Goal: Check status: Check status

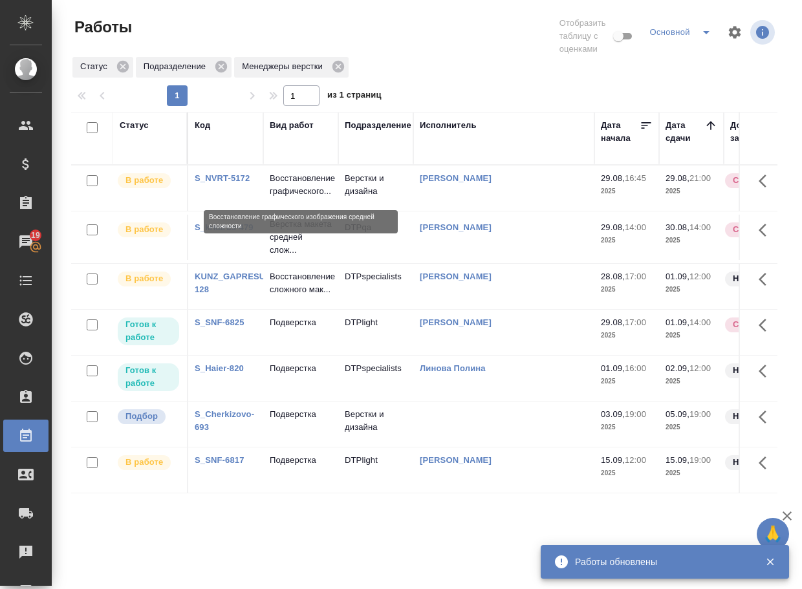
click at [321, 191] on p "Восстановление графического..." at bounding box center [301, 185] width 62 height 26
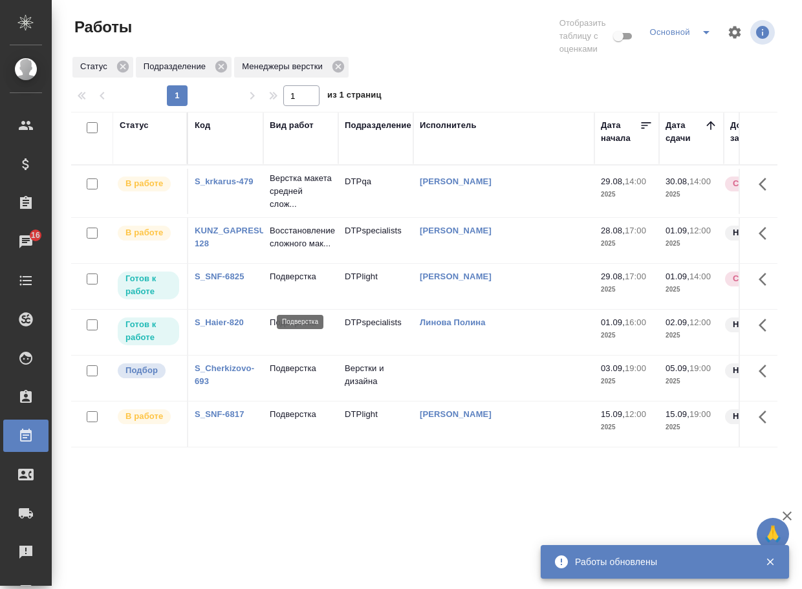
click at [306, 283] on p "Подверстка" at bounding box center [301, 276] width 62 height 13
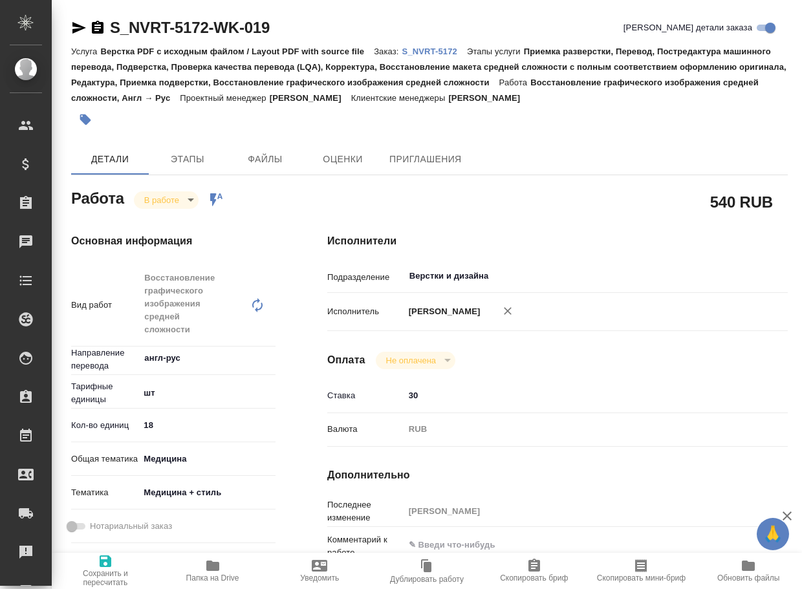
type textarea "x"
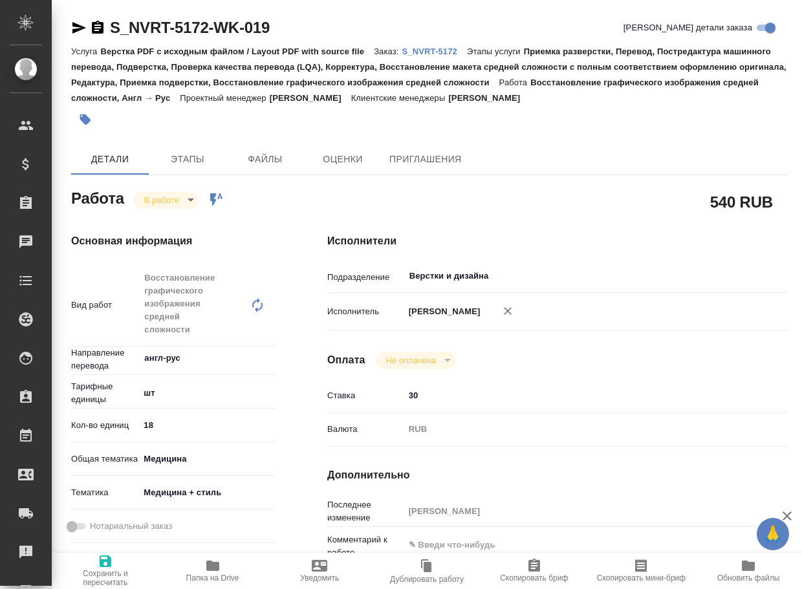
type textarea "x"
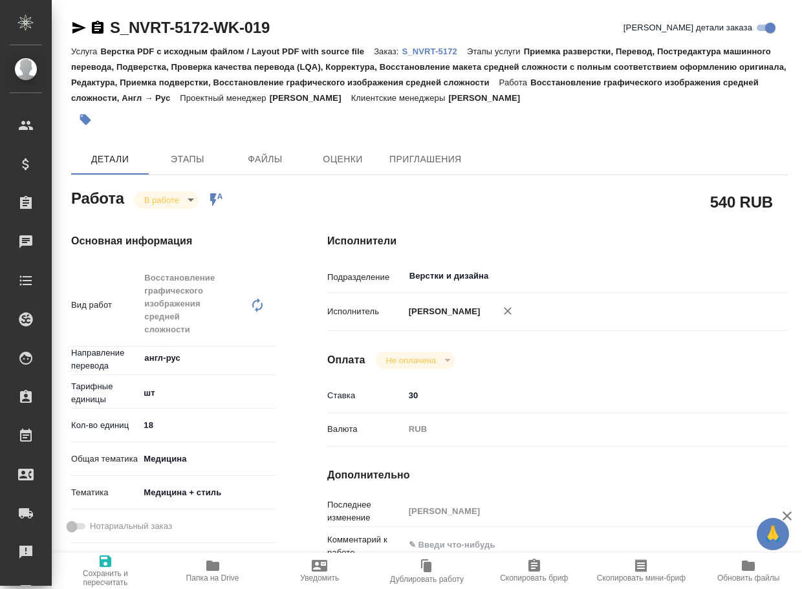
type textarea "x"
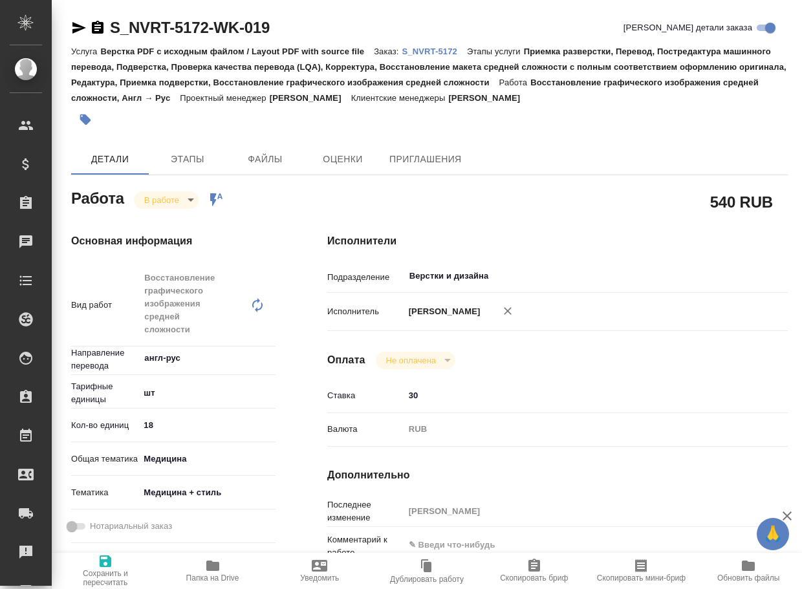
type textarea "x"
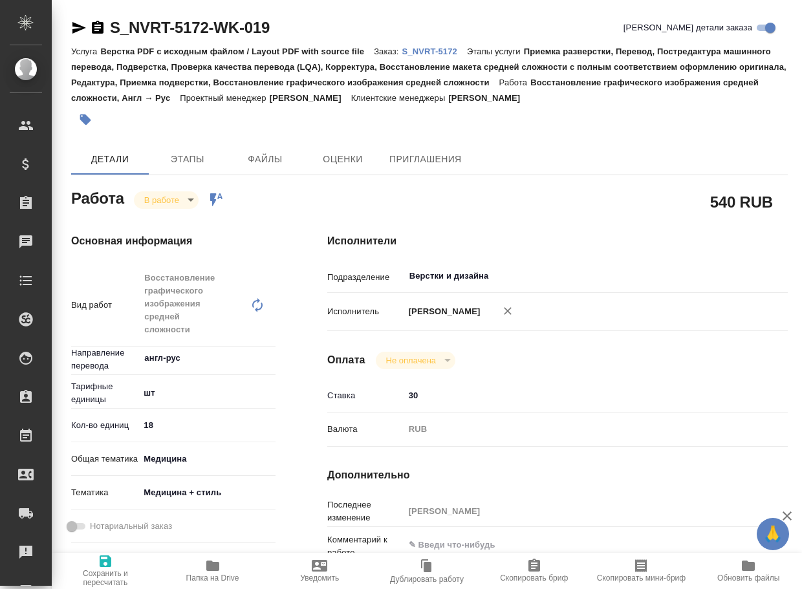
type textarea "x"
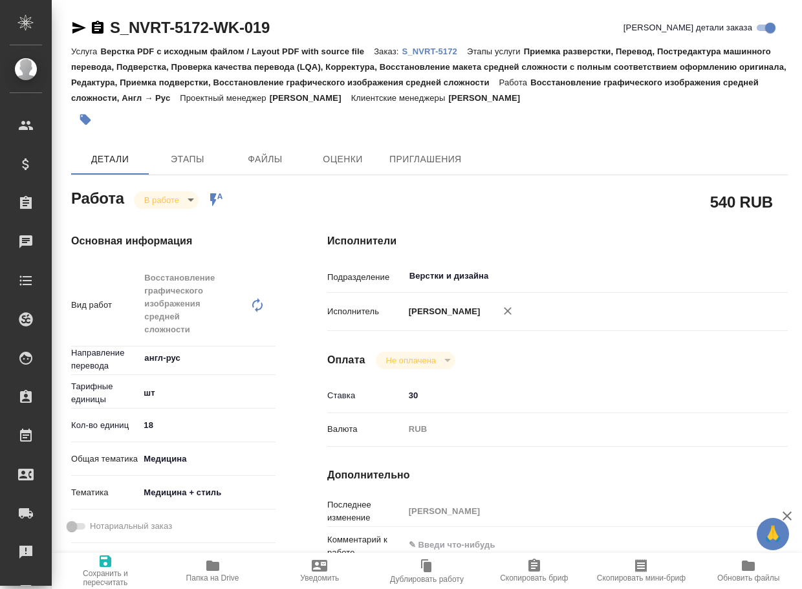
type textarea "x"
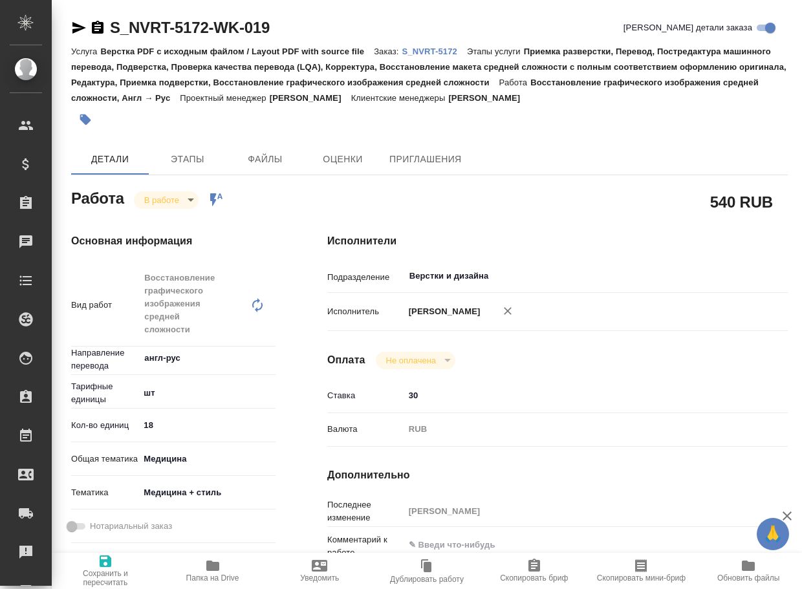
type textarea "x"
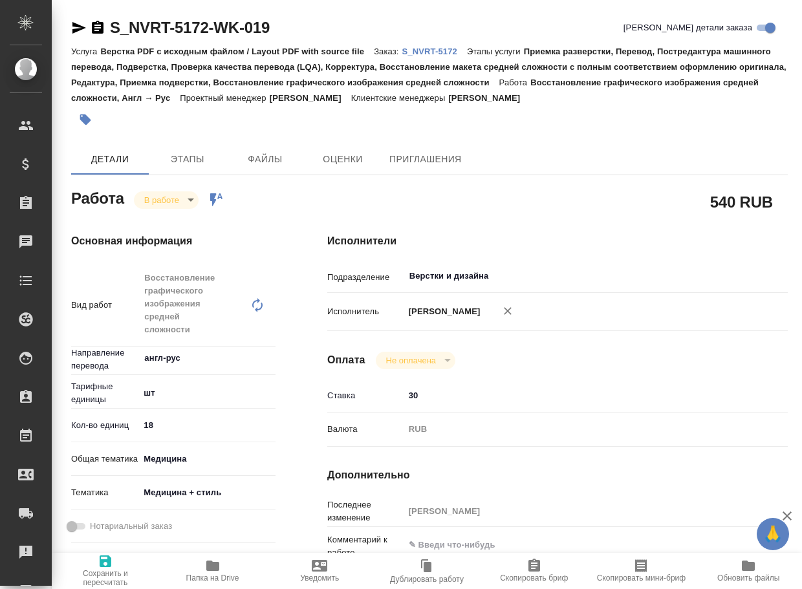
type textarea "x"
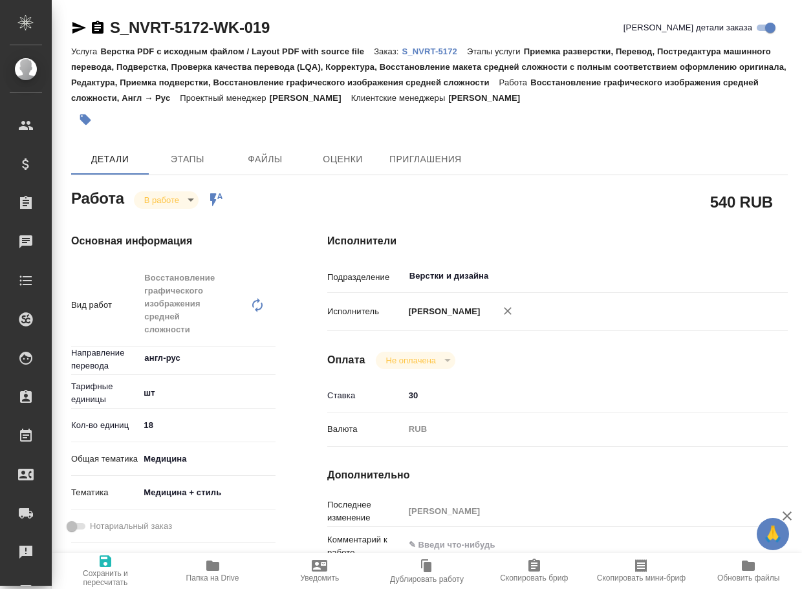
type textarea "x"
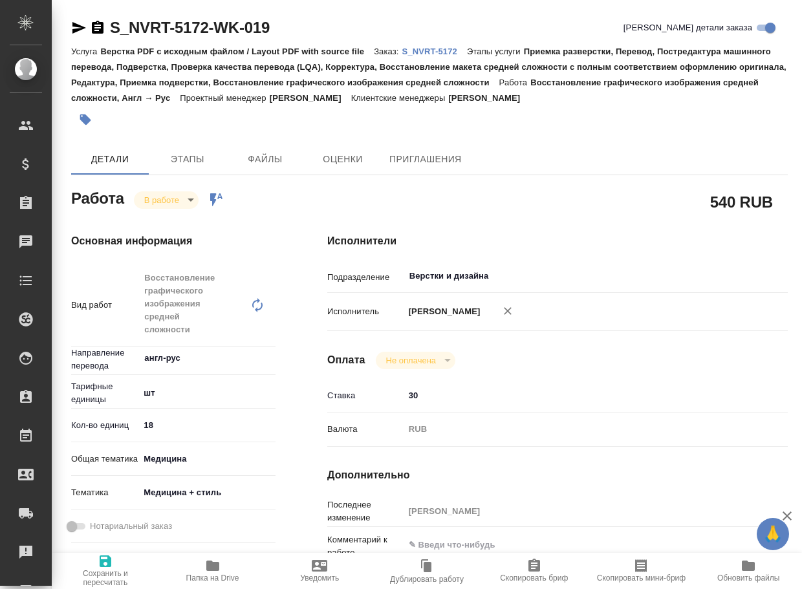
click at [205, 573] on icon "button" at bounding box center [213, 566] width 16 height 16
type textarea "x"
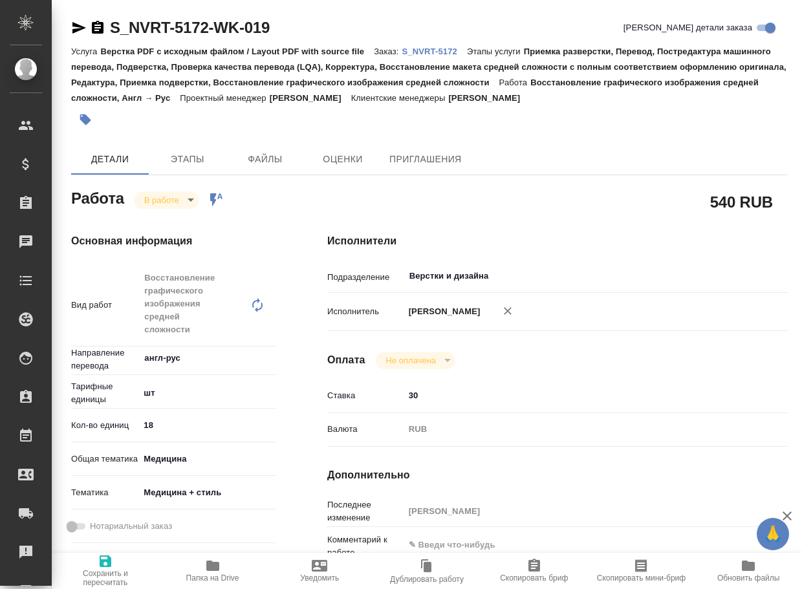
type textarea "x"
click at [169, 191] on body "🙏 .cls-1 fill:#fff; AWATERA Arsenyeva Vera Клиенты Спецификации Заказы 19 Чаты …" at bounding box center [401, 294] width 802 height 589
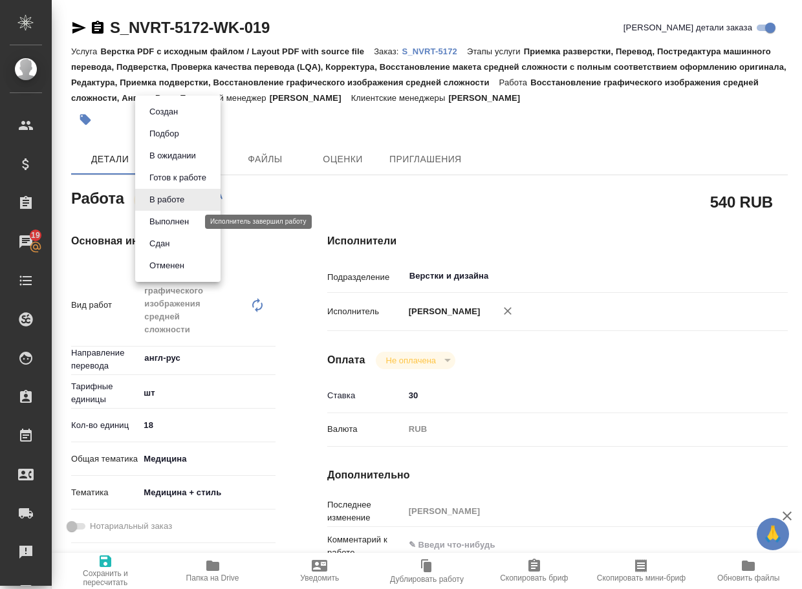
click at [171, 222] on button "Выполнен" at bounding box center [169, 222] width 47 height 14
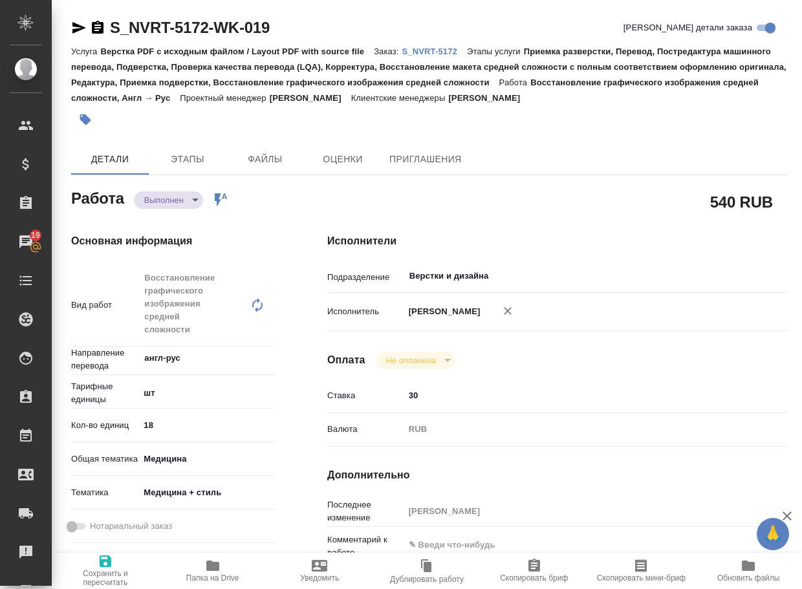
type textarea "x"
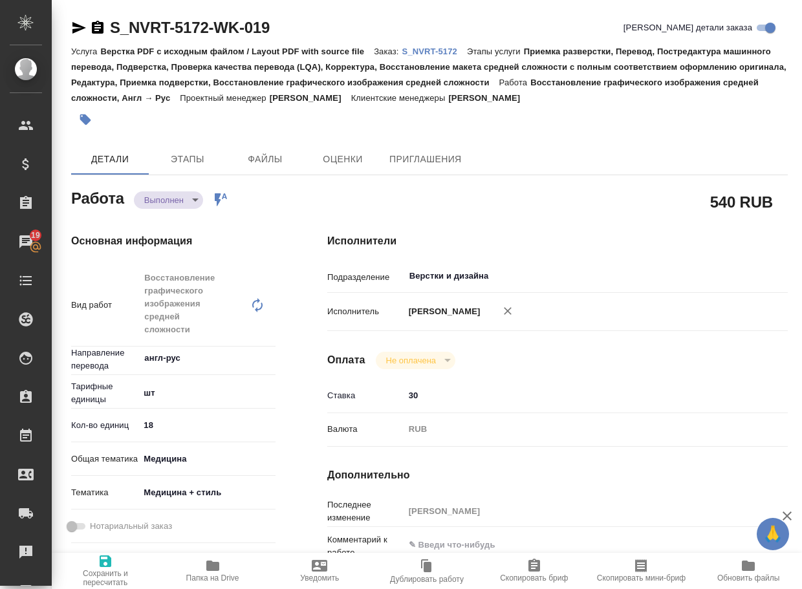
type textarea "x"
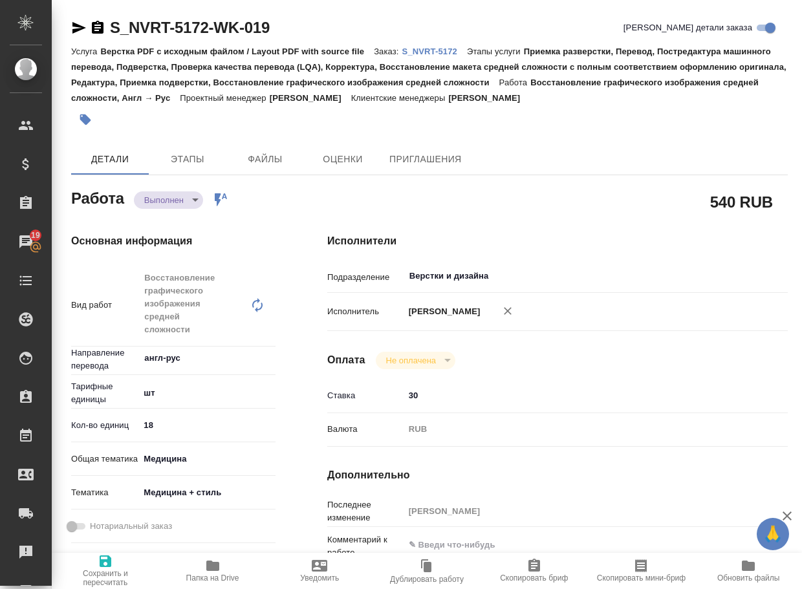
type textarea "x"
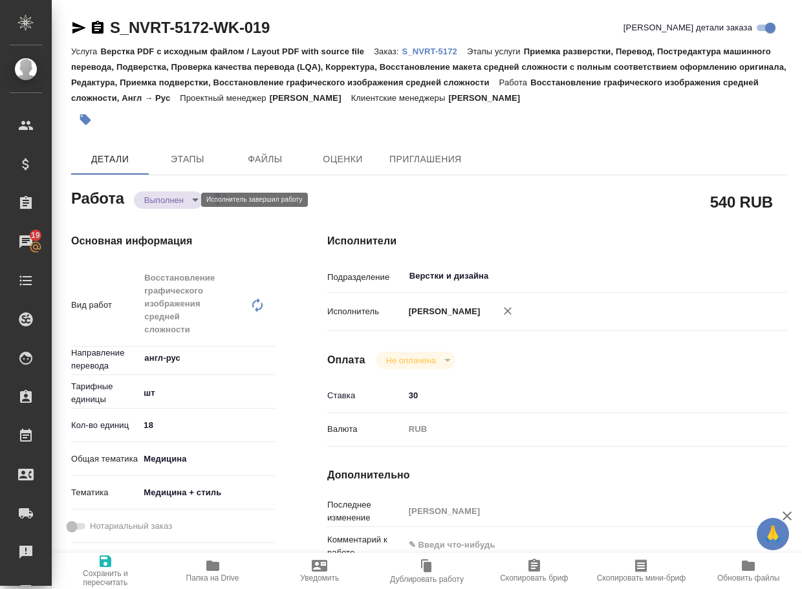
click at [164, 202] on body "🙏 .cls-1 fill:#fff; AWATERA Arsenyeva Vera Клиенты Спецификации Заказы 19 Чаты …" at bounding box center [401, 294] width 802 height 589
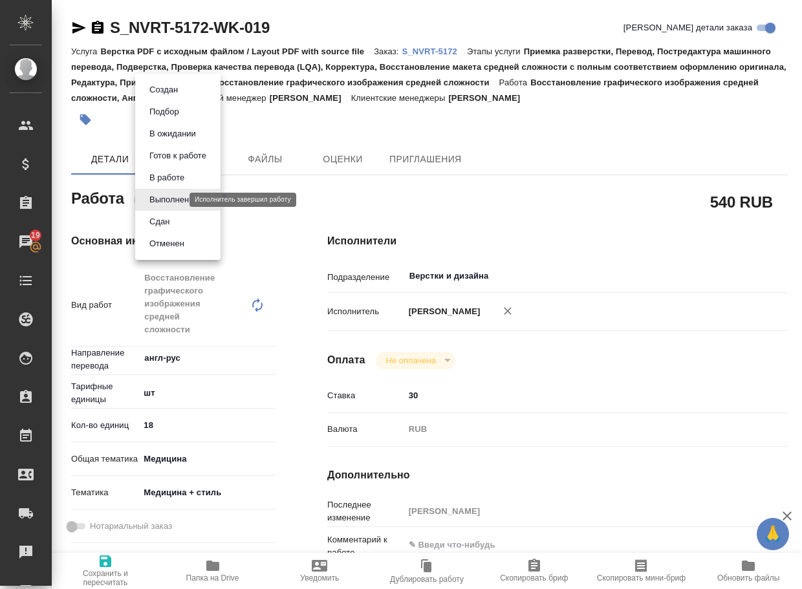
type textarea "x"
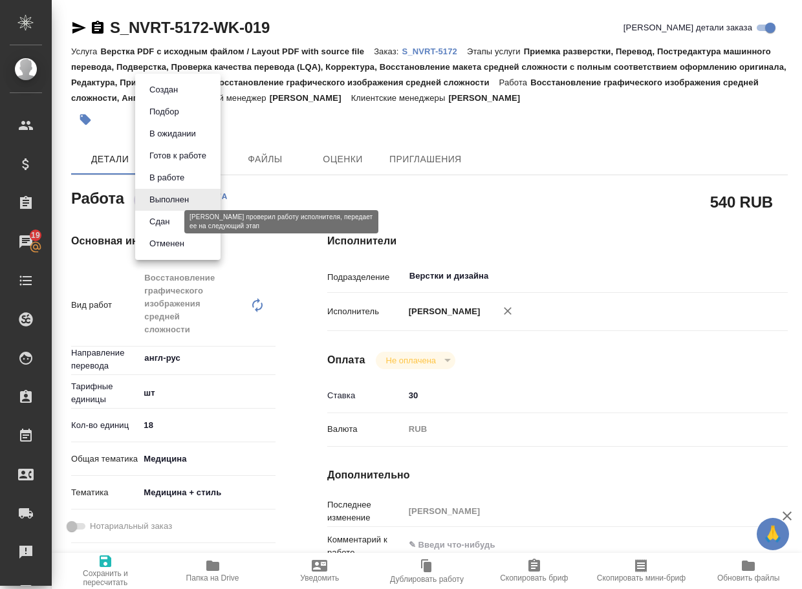
click at [158, 226] on button "Сдан" at bounding box center [160, 222] width 28 height 14
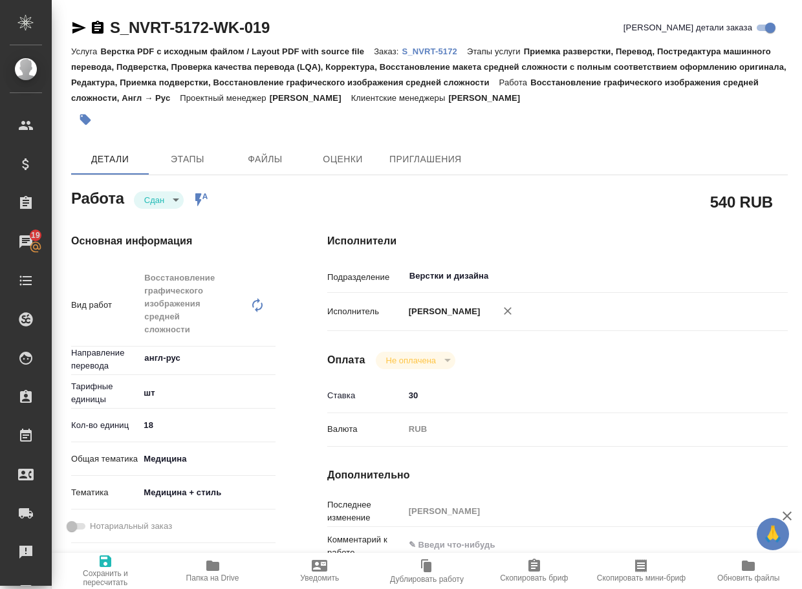
type textarea "x"
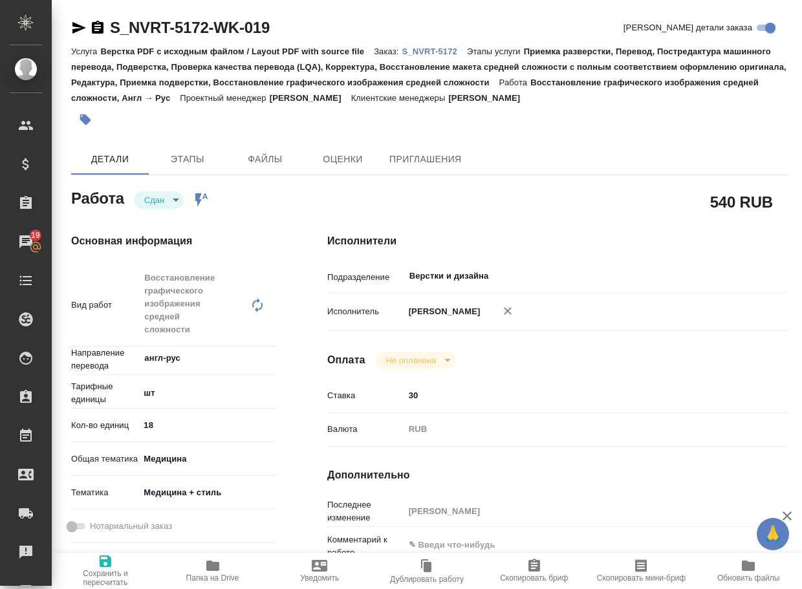
click at [444, 49] on p "S_NVRT-5172" at bounding box center [434, 52] width 65 height 10
type textarea "x"
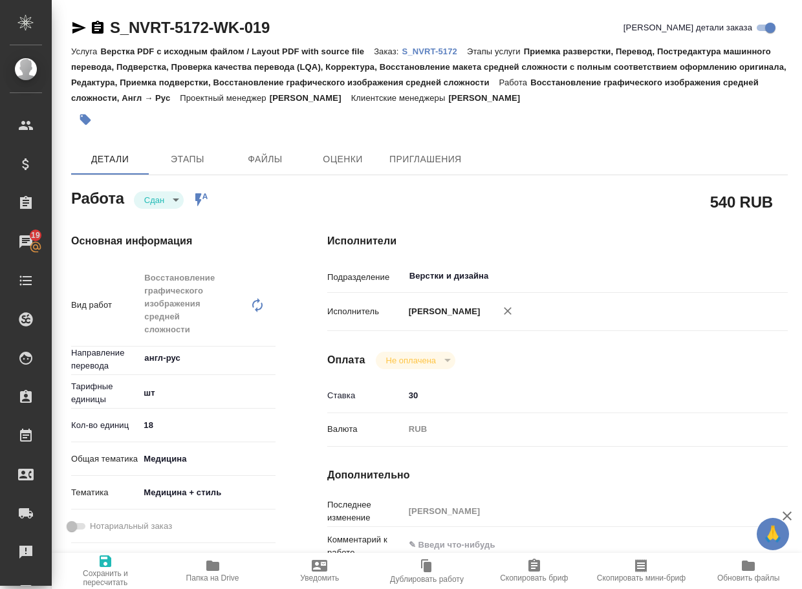
type textarea "x"
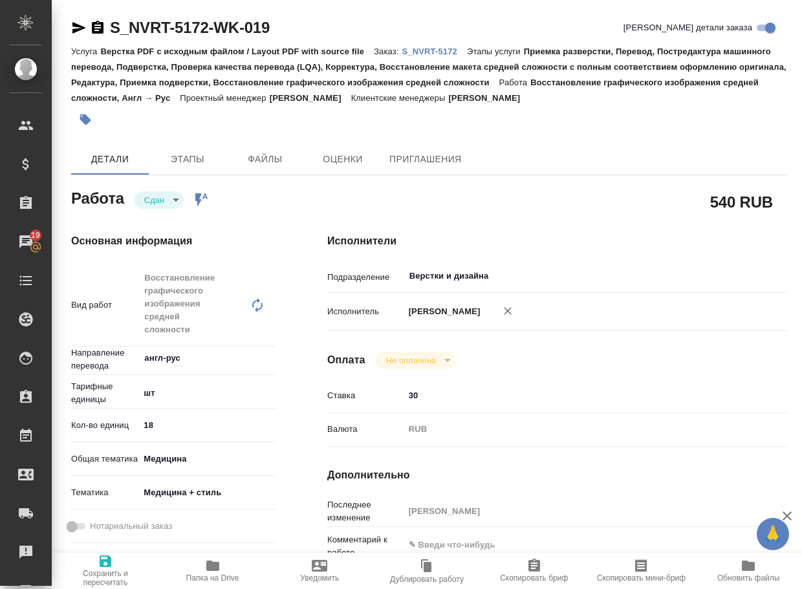
type textarea "x"
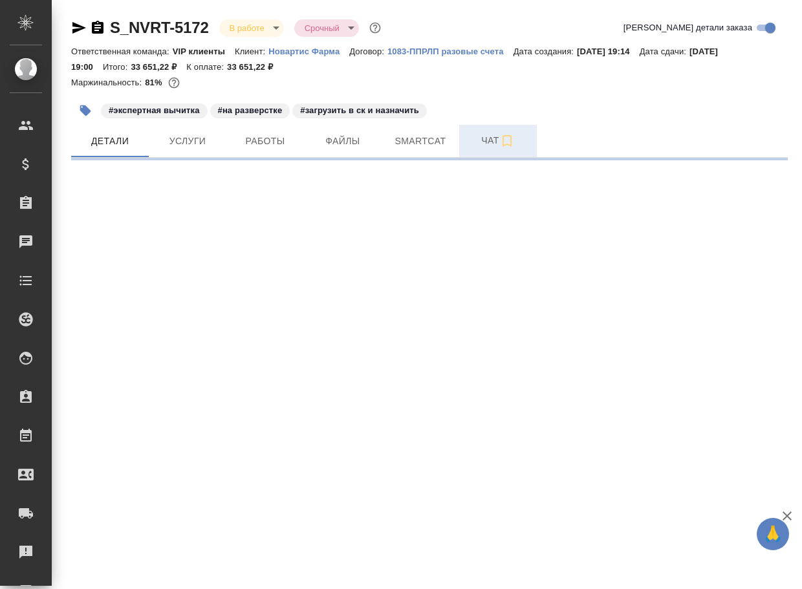
select select "RU"
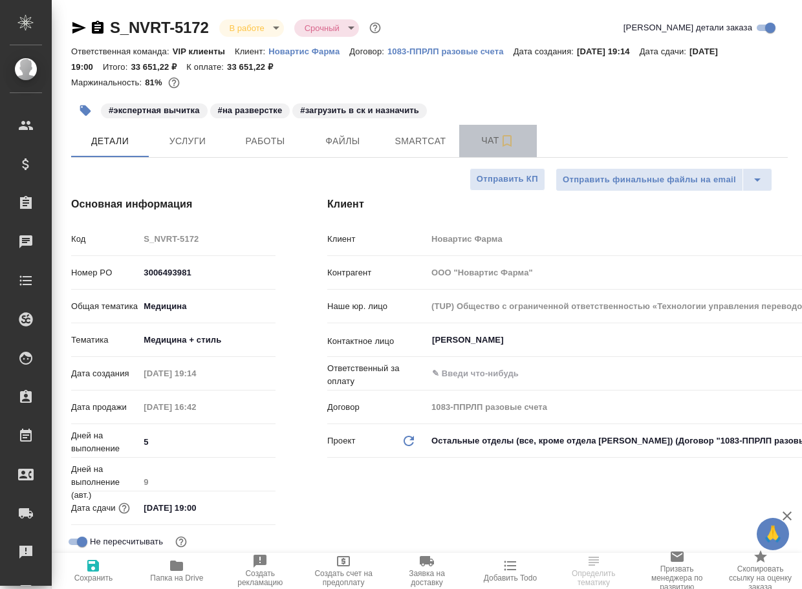
click at [486, 137] on span "Чат" at bounding box center [498, 141] width 62 height 16
type textarea "x"
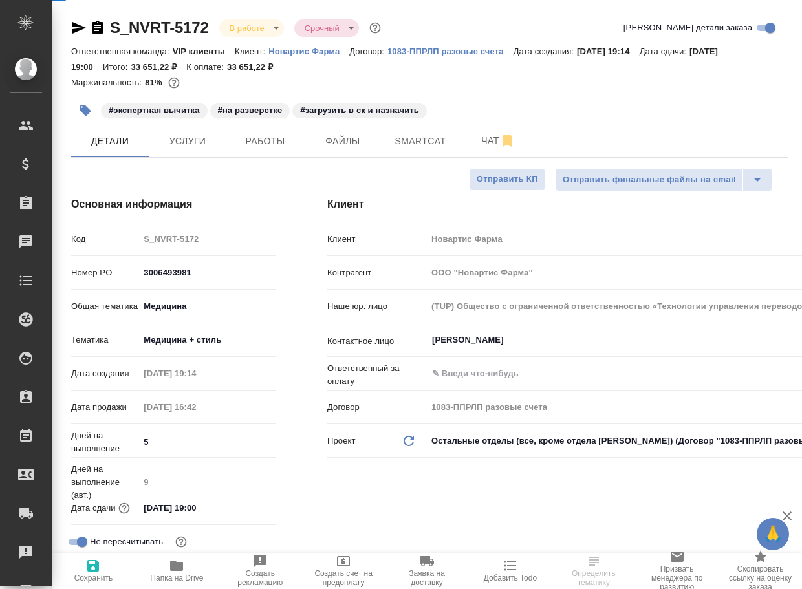
type textarea "x"
type input "Грабко Мария"
type input "Комаров Роман"
type textarea "x"
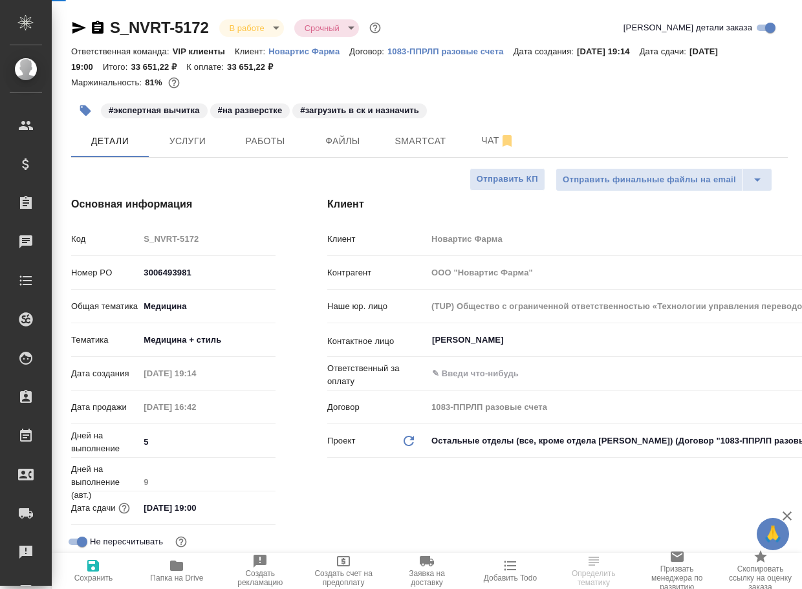
type textarea "x"
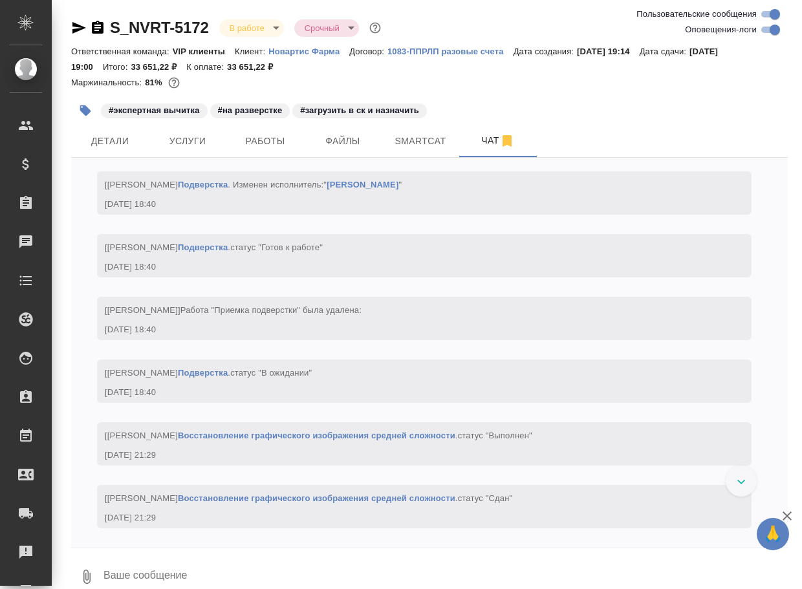
scroll to position [6101, 0]
click at [215, 571] on textarea at bounding box center [445, 577] width 686 height 44
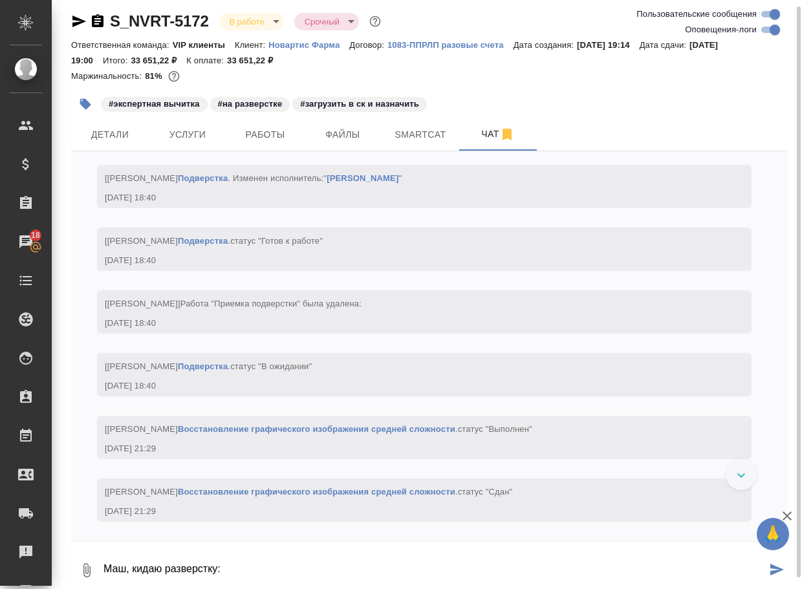
paste textarea "https://drive.awatera.com/apps/files/files/10235394?dir=/Shares/Novartos_Pharma…"
type textarea "Маш, кидаю разверстку: https://drive.awatera.com/apps/files/files/10235394?dir=…"
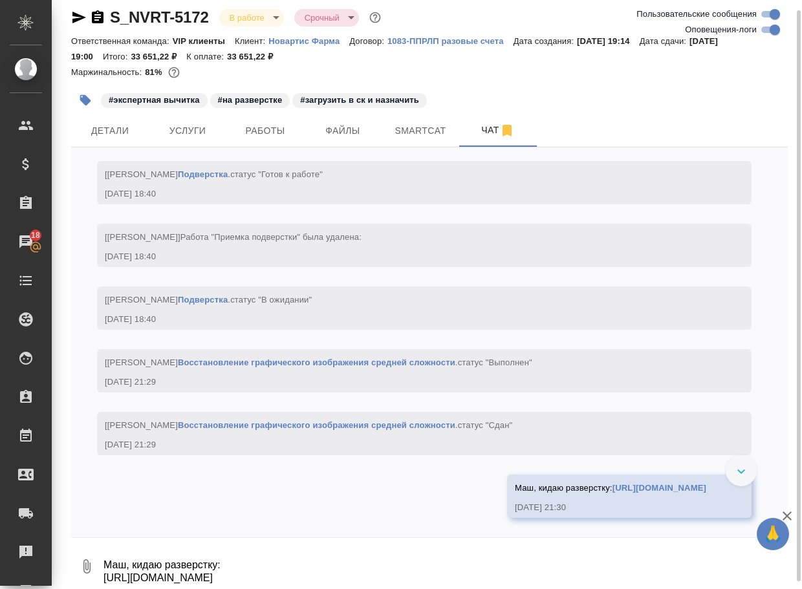
scroll to position [6260, 0]
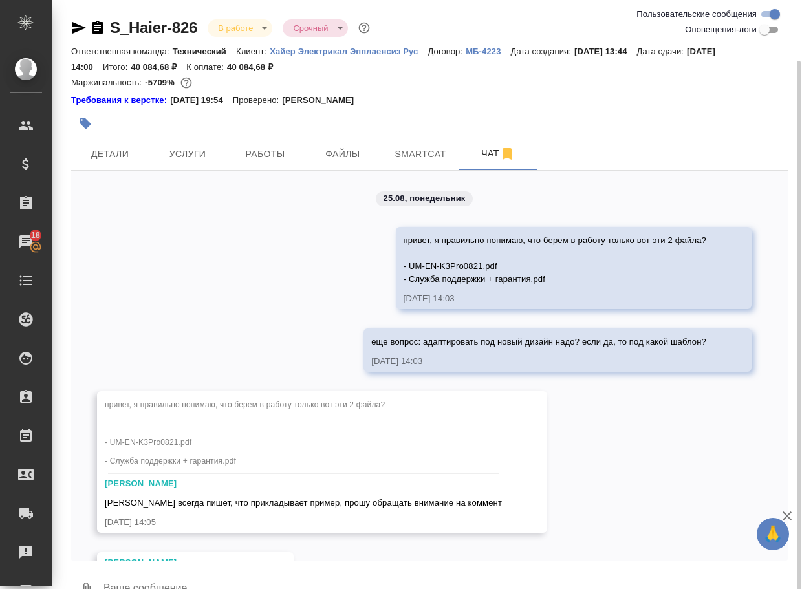
scroll to position [3365, 0]
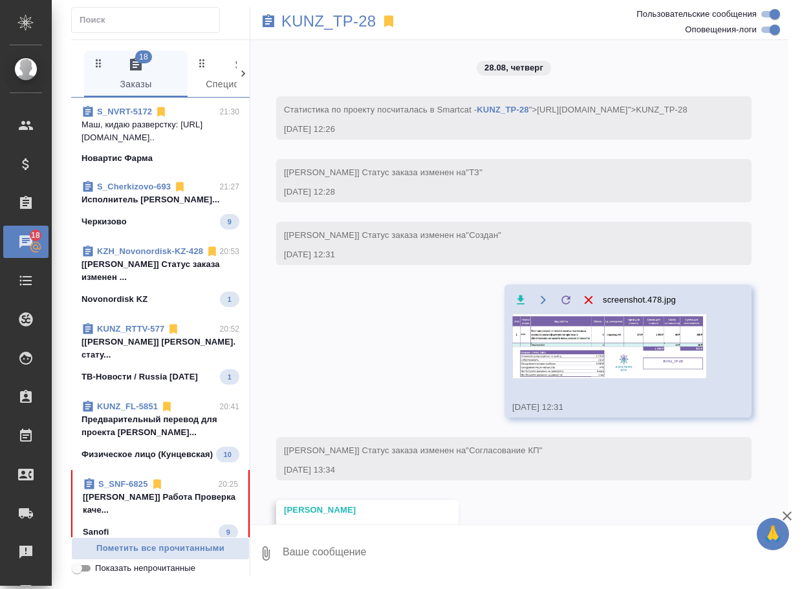
scroll to position [7785, 0]
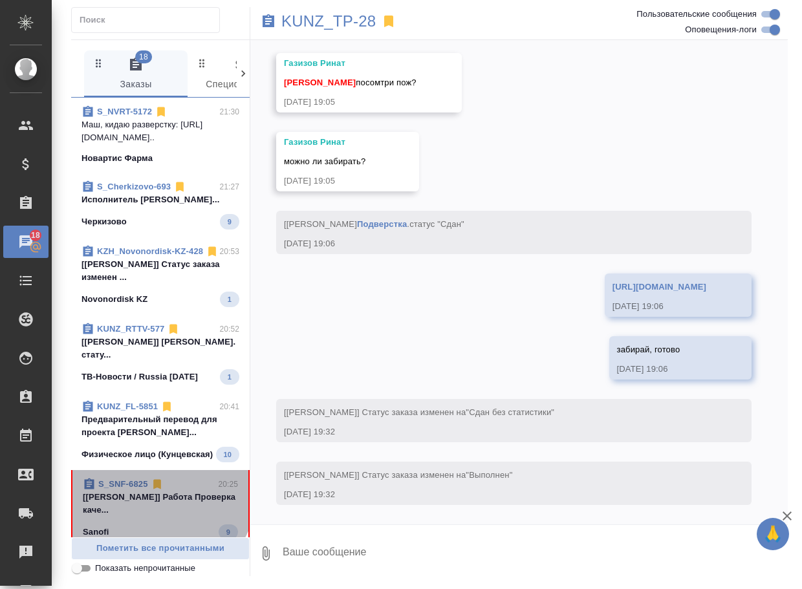
click at [148, 491] on p "S_SNF-6825" at bounding box center [123, 484] width 50 height 13
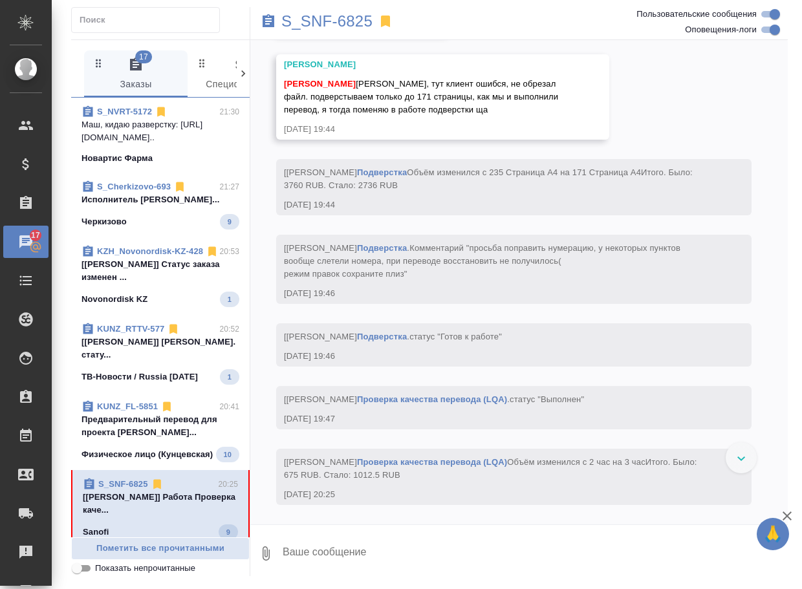
scroll to position [11202, 0]
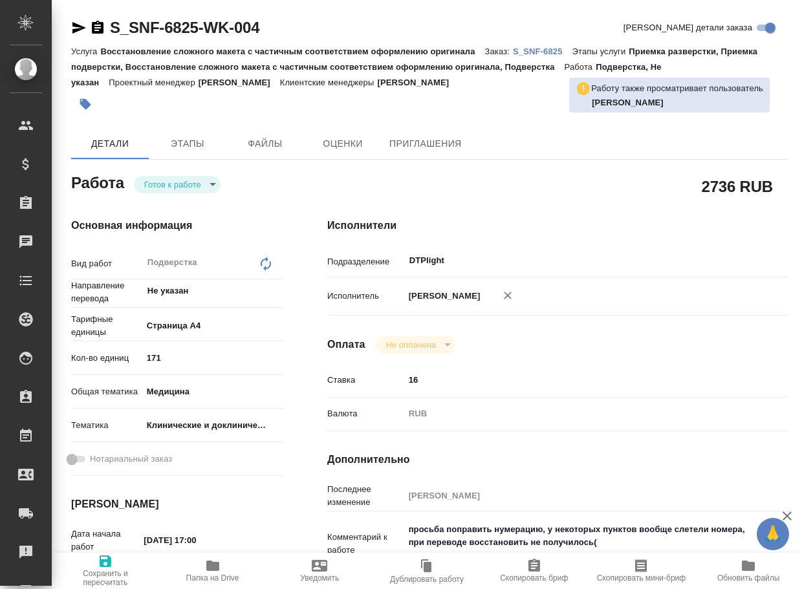
type textarea "x"
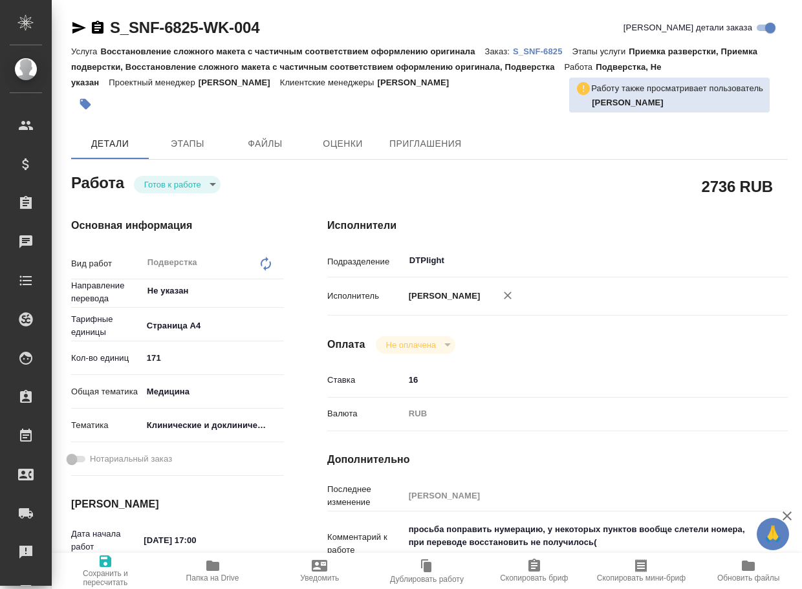
type textarea "x"
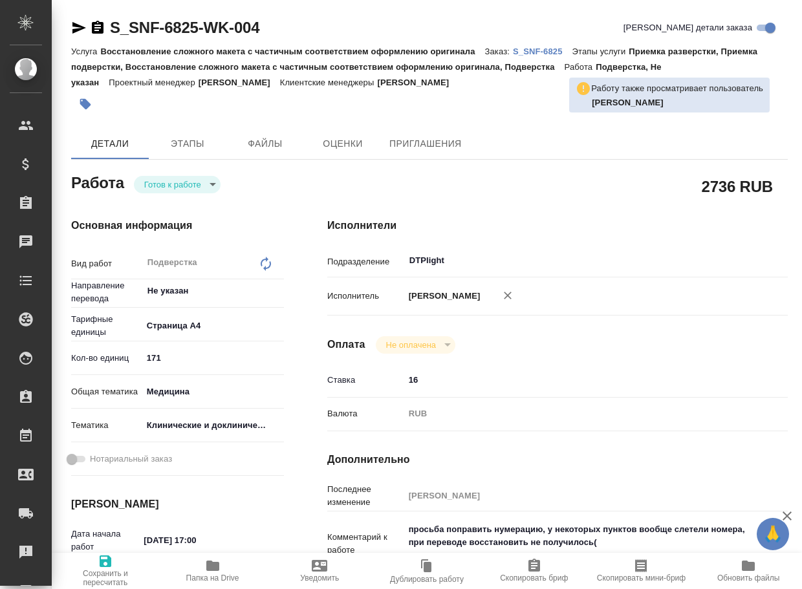
type textarea "x"
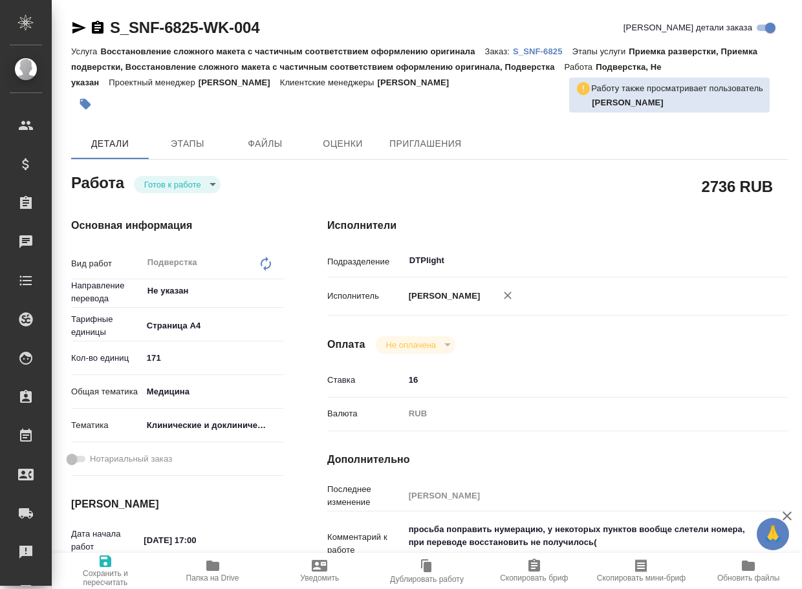
type textarea "x"
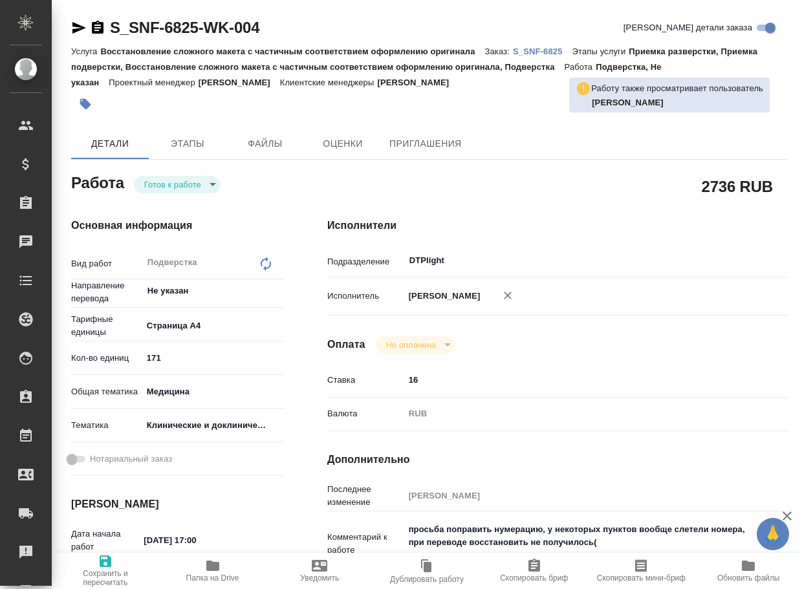
type textarea "x"
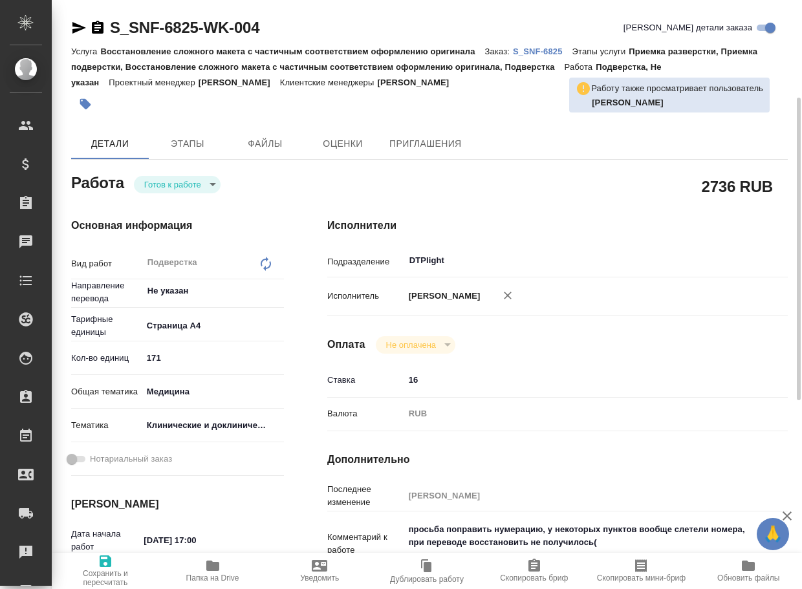
scroll to position [65, 0]
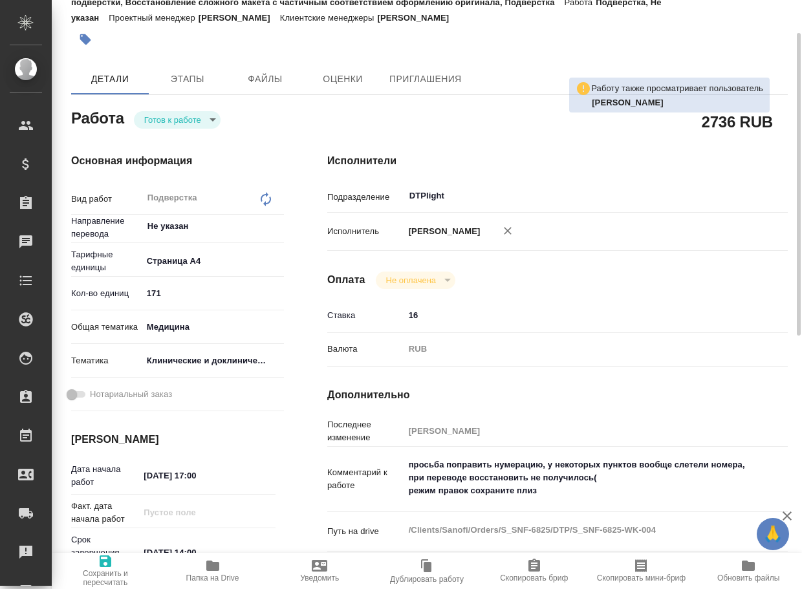
type textarea "x"
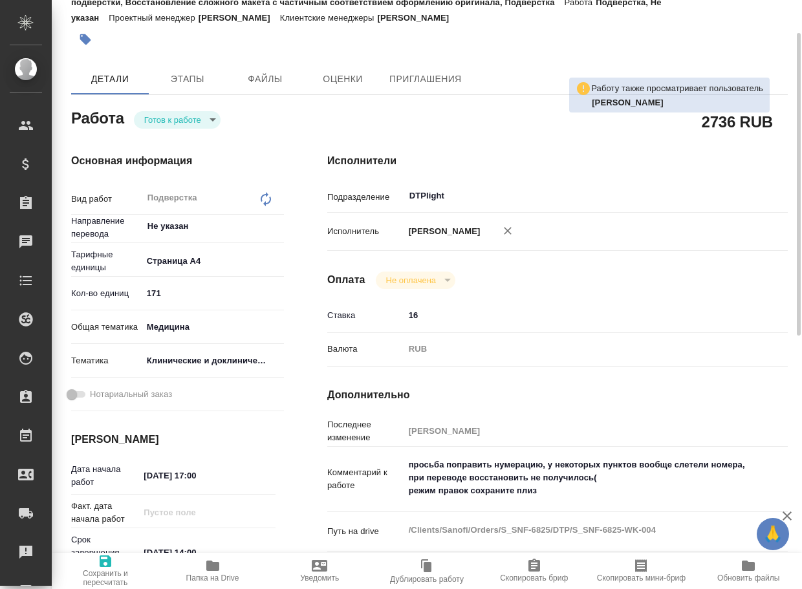
type textarea "x"
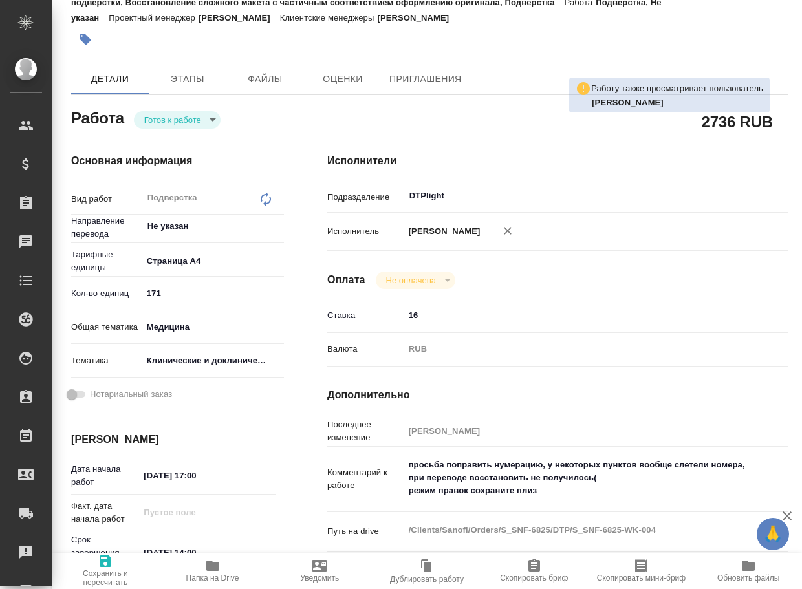
type textarea "x"
